Goal: Find specific page/section: Find specific page/section

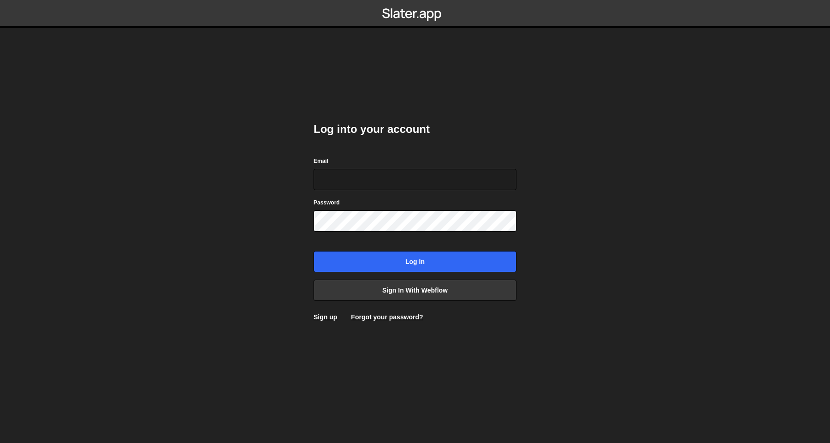
click at [389, 167] on div "Email" at bounding box center [415, 173] width 203 height 34
click at [389, 169] on input "Email" at bounding box center [415, 179] width 203 height 21
click at [415, 0] on com-1password-button at bounding box center [415, 0] width 0 height 0
type input "[PERSON_NAME][EMAIL_ADDRESS][DOMAIN_NAME]"
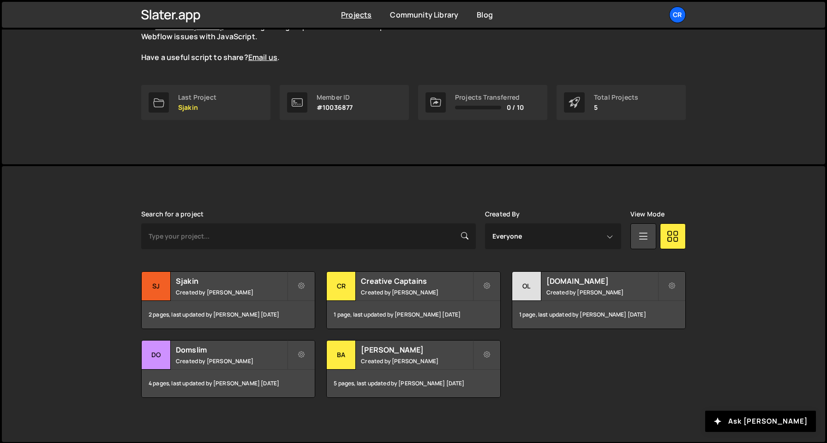
scroll to position [101, 0]
click at [232, 299] on div "Sj Sjakin Created by Olav Sajtos" at bounding box center [228, 285] width 173 height 29
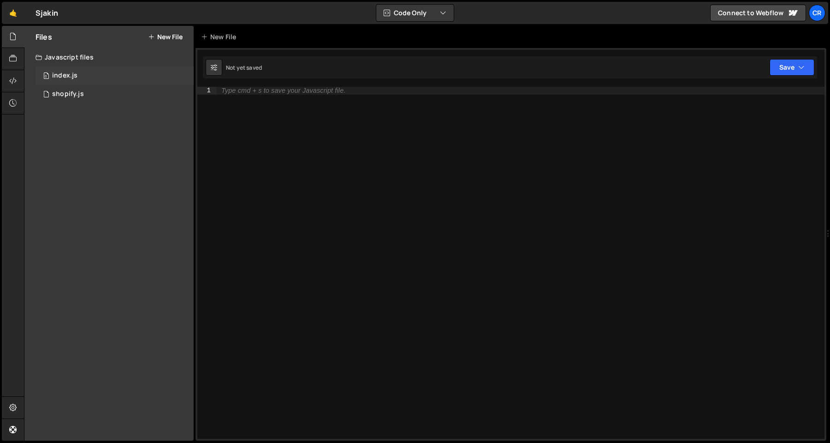
click at [117, 79] on div "0 index.js 0" at bounding box center [115, 75] width 158 height 18
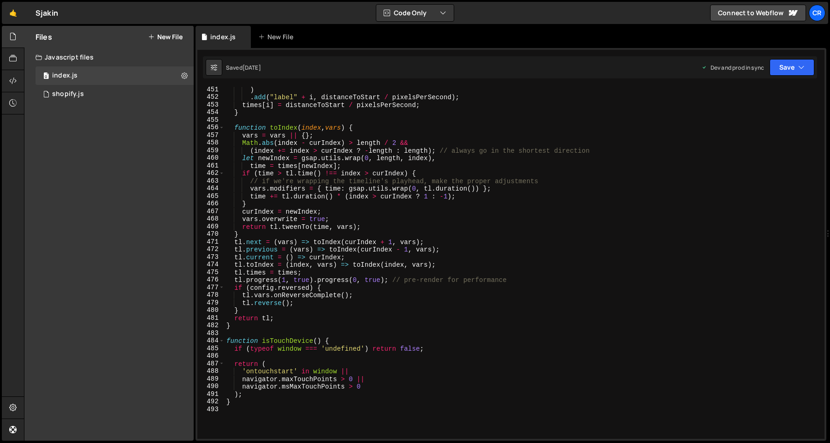
scroll to position [3610, 0]
